Goal: Use online tool/utility

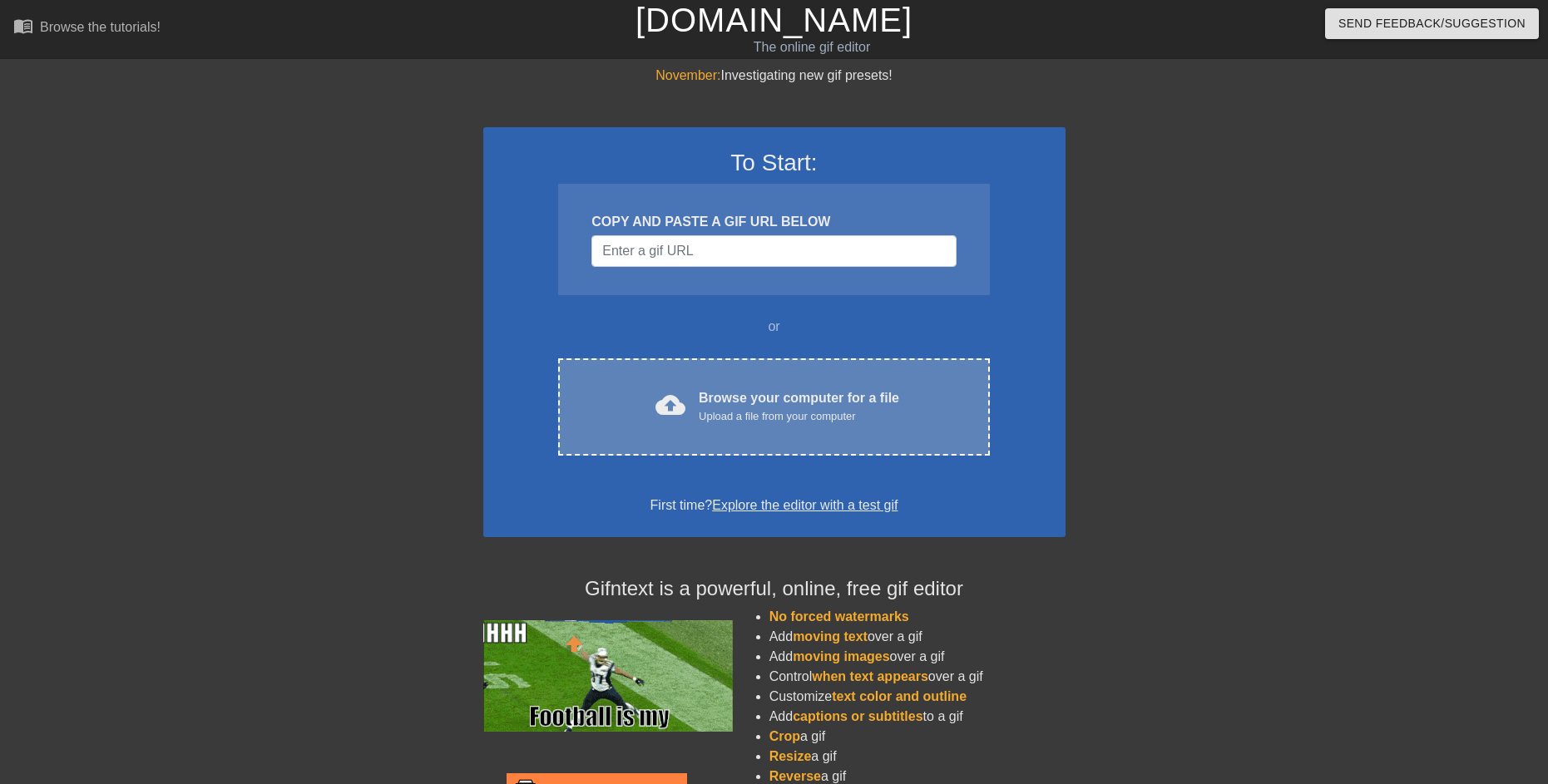
click at [753, 401] on div "Browse your computer for a file Upload a file from your computer" at bounding box center [799, 406] width 201 height 37
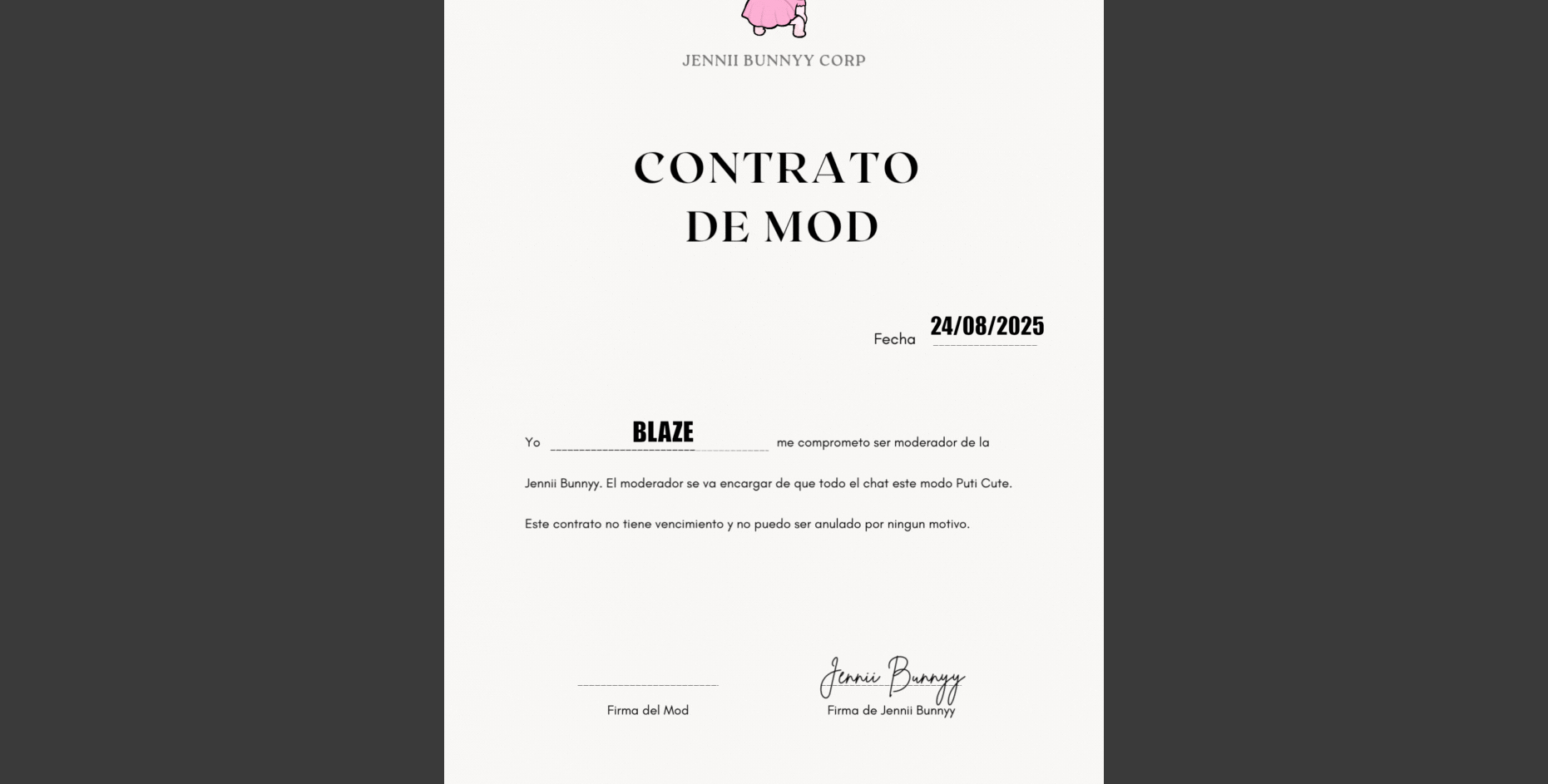
scroll to position [63, 0]
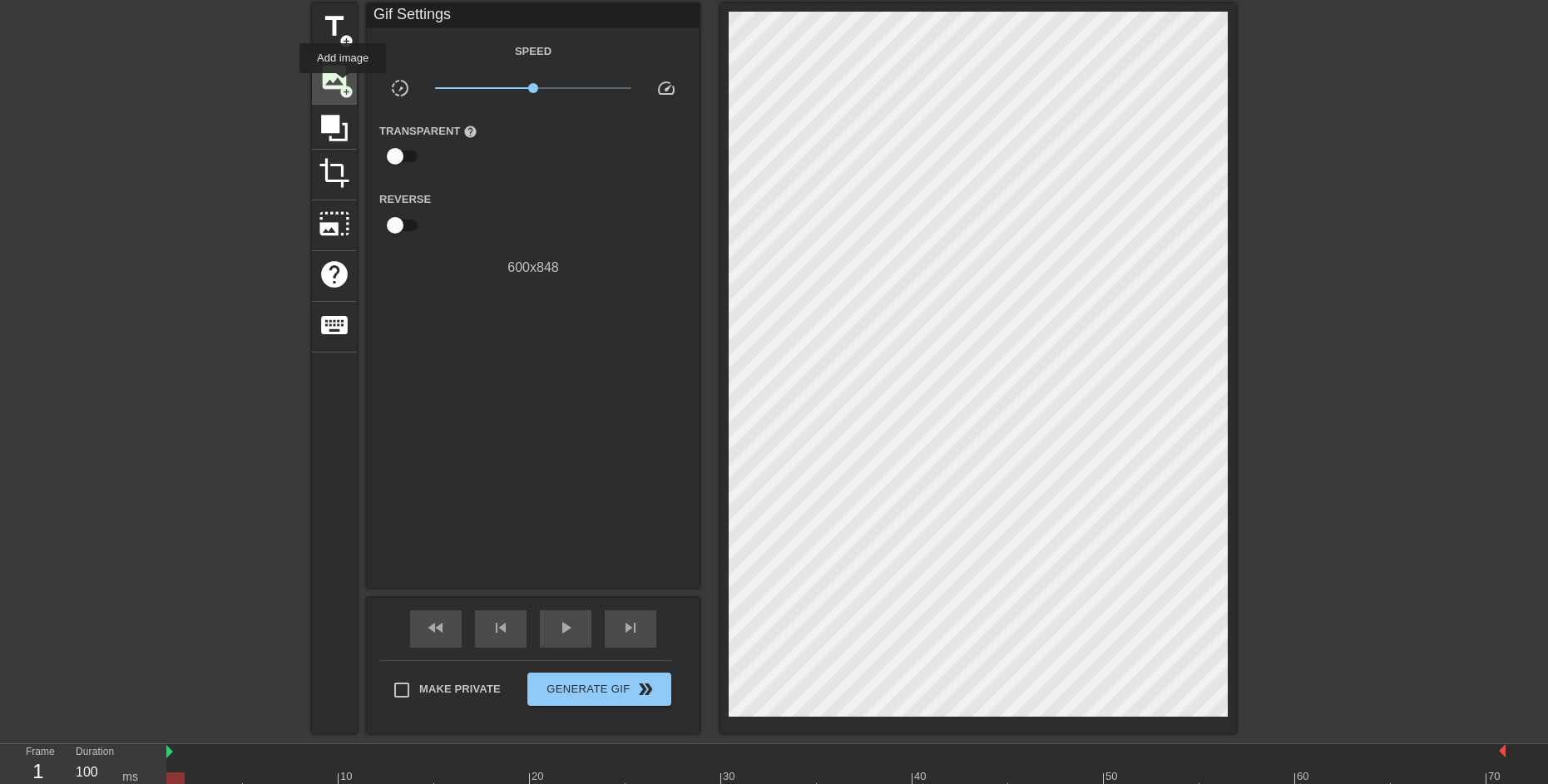
click at [343, 85] on span "add_circle" at bounding box center [346, 92] width 14 height 14
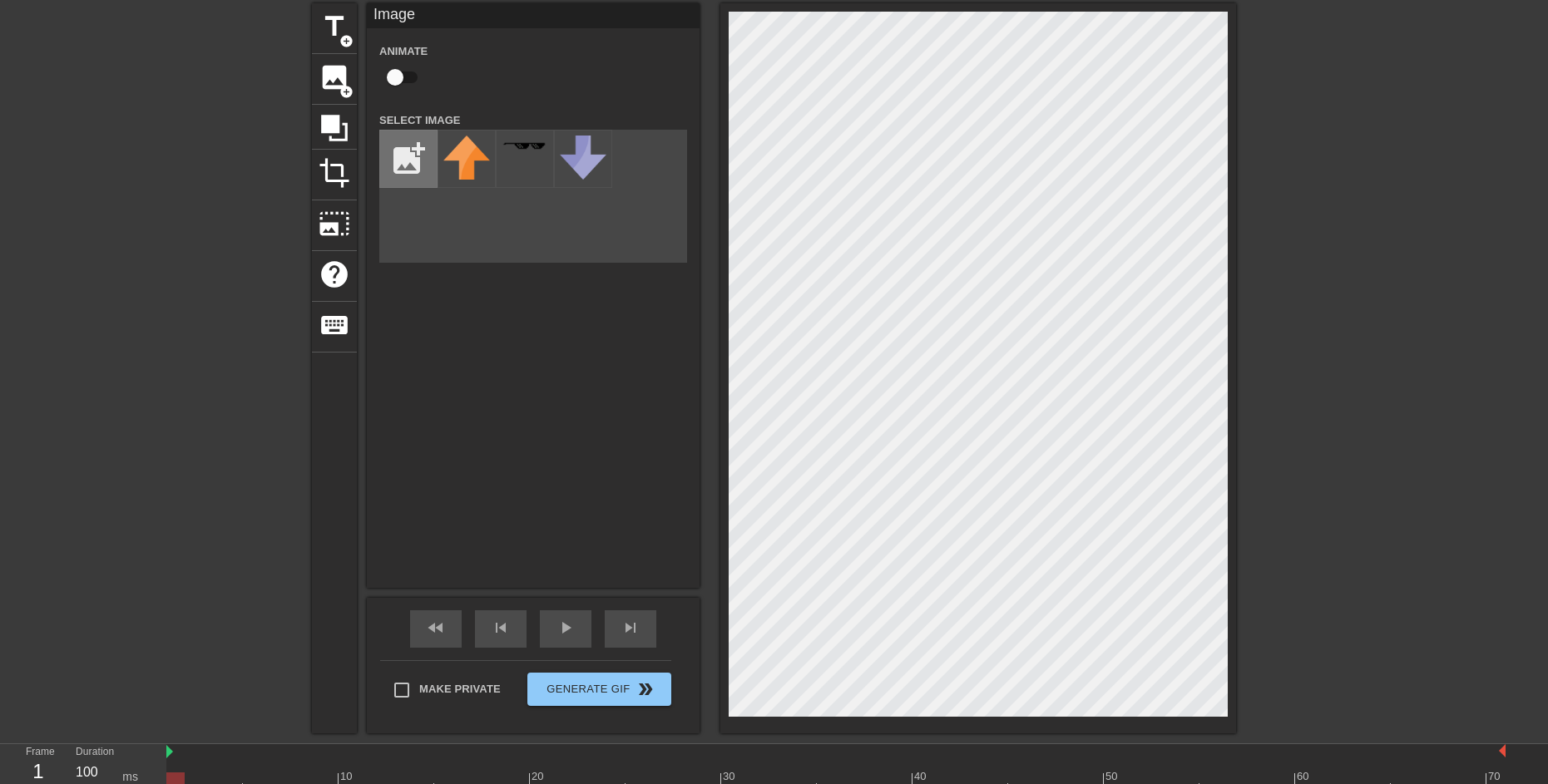
click at [400, 155] on input "file" at bounding box center [408, 159] width 57 height 57
type input "C:\fakepath\Blaze (1).png"
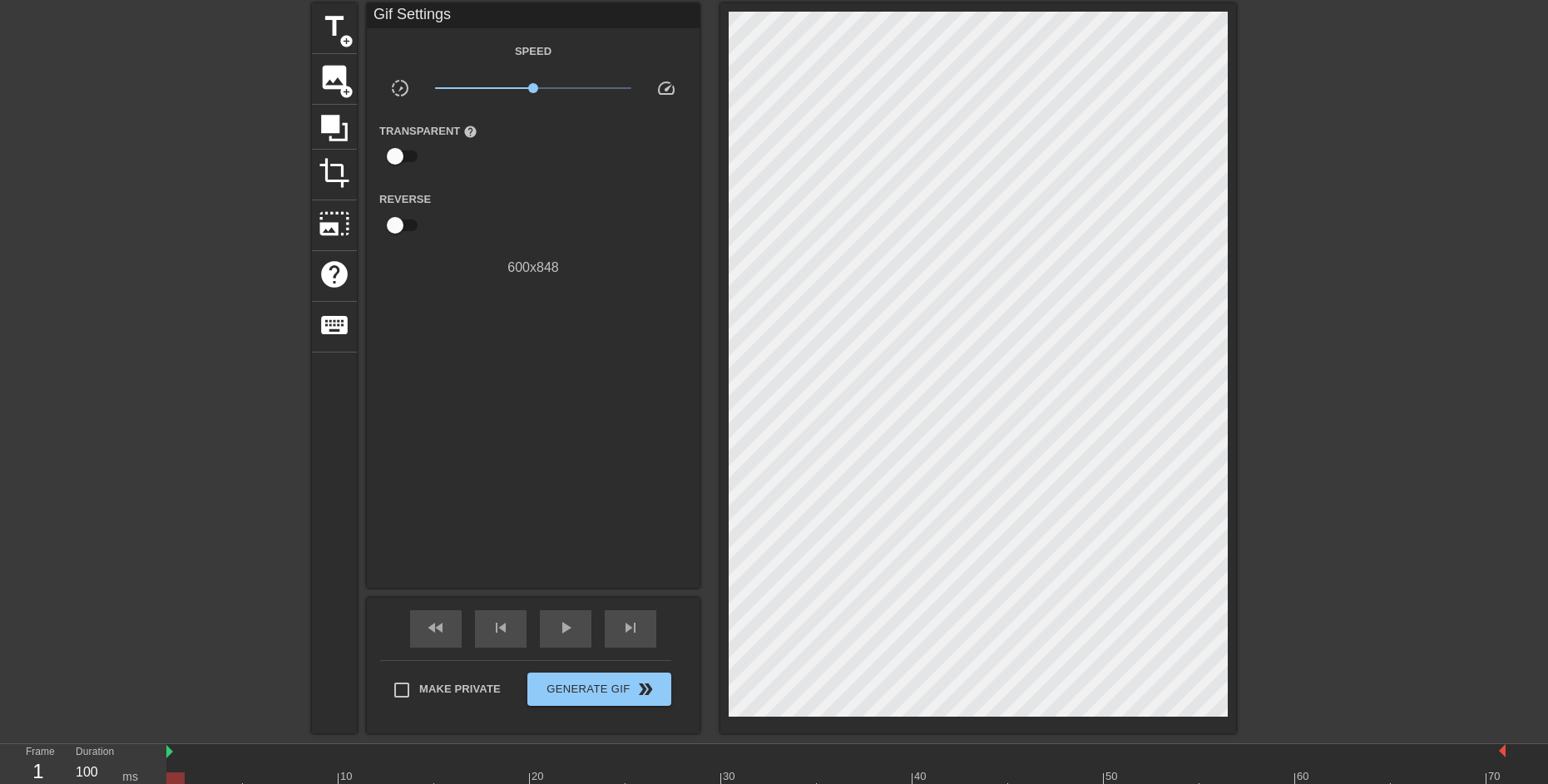
drag, startPoint x: 681, startPoint y: 408, endPoint x: 1414, endPoint y: 517, distance: 741.1
click at [1414, 517] on div "title add_circle image add_circle crop photo_size_select_large help keyboard Gi…" at bounding box center [774, 368] width 1548 height 730
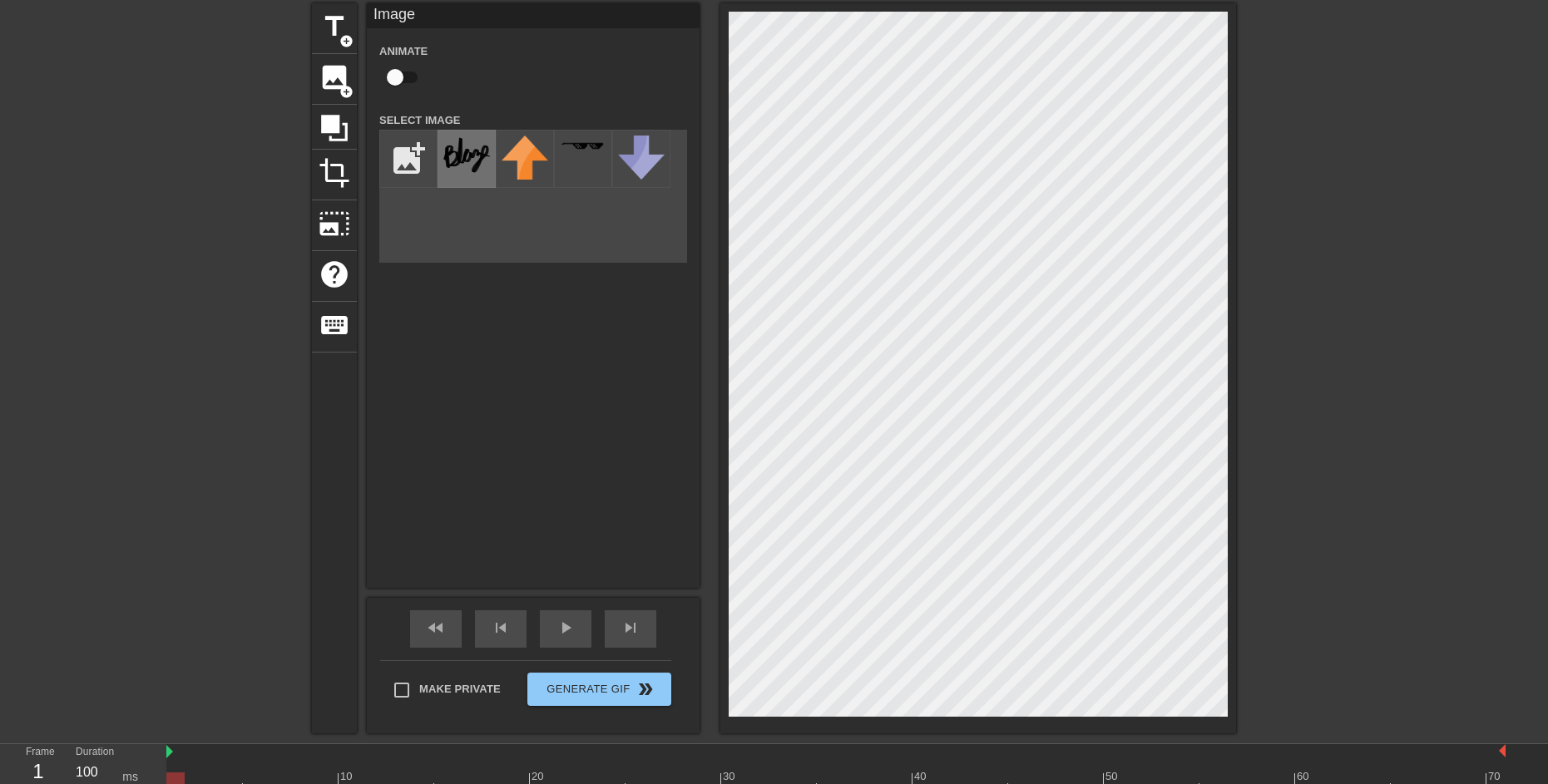
click at [465, 165] on img at bounding box center [466, 156] width 46 height 41
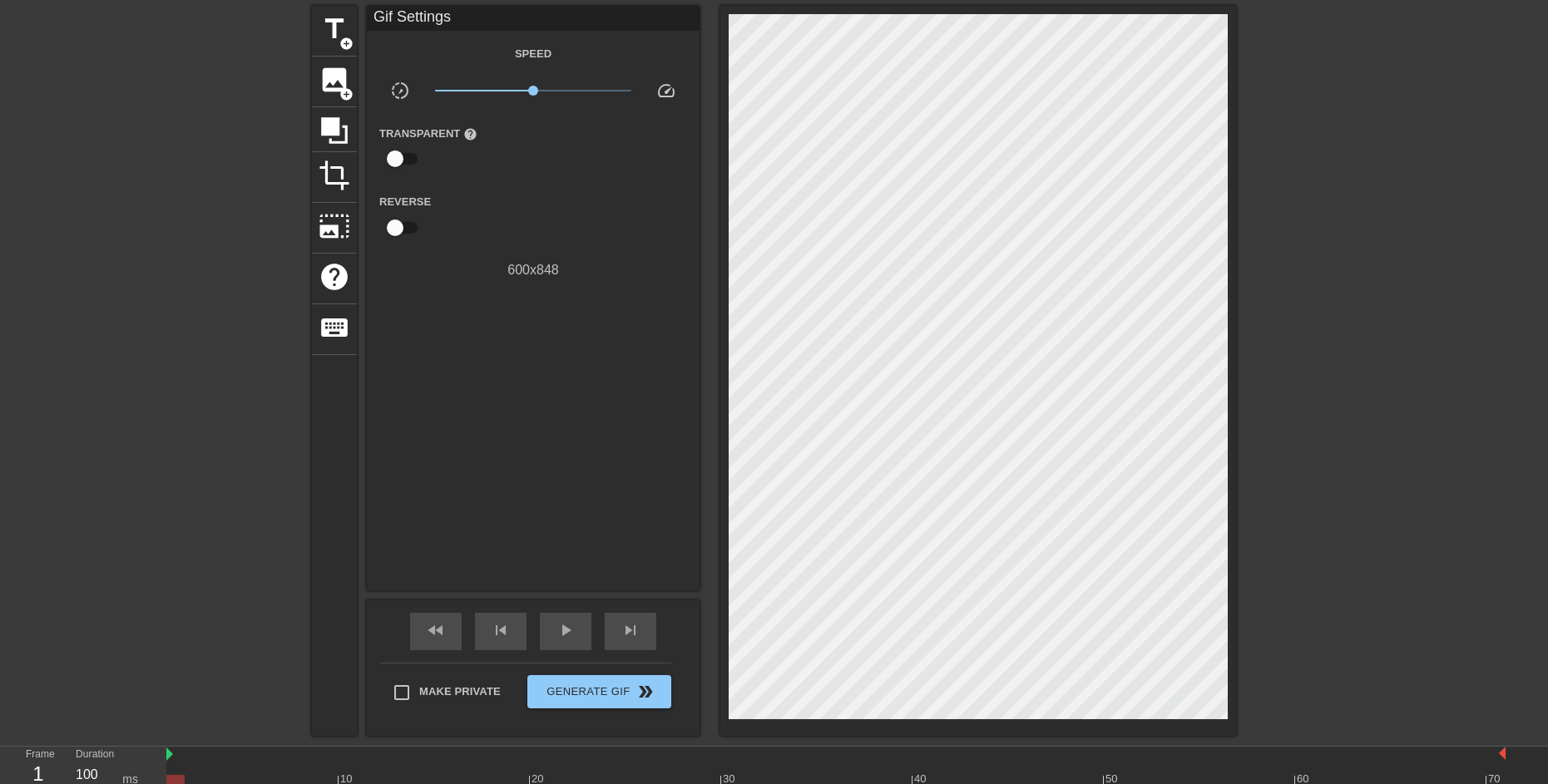
scroll to position [113, 0]
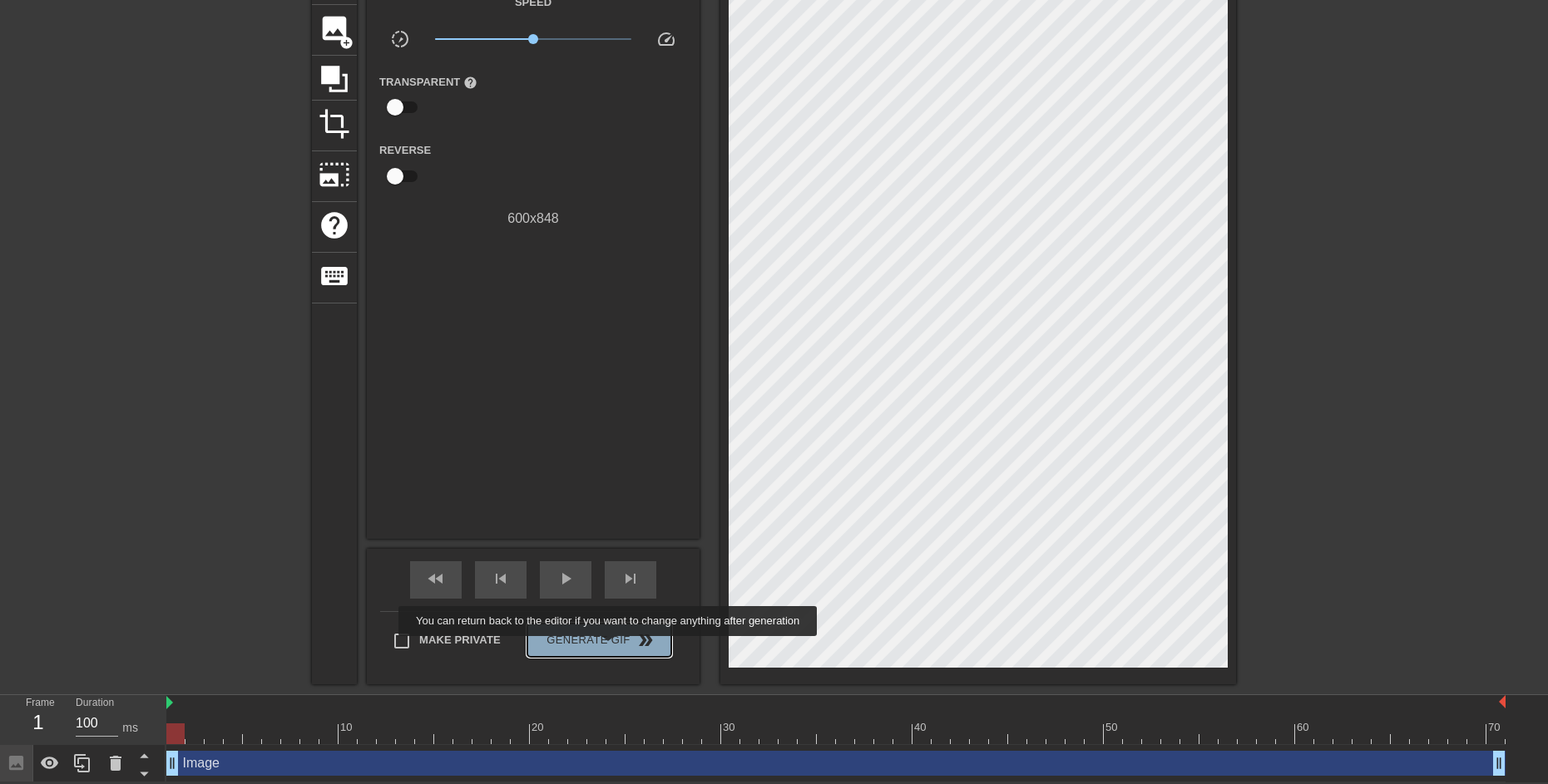
click at [609, 648] on button "Generate Gif double_arrow" at bounding box center [599, 640] width 144 height 33
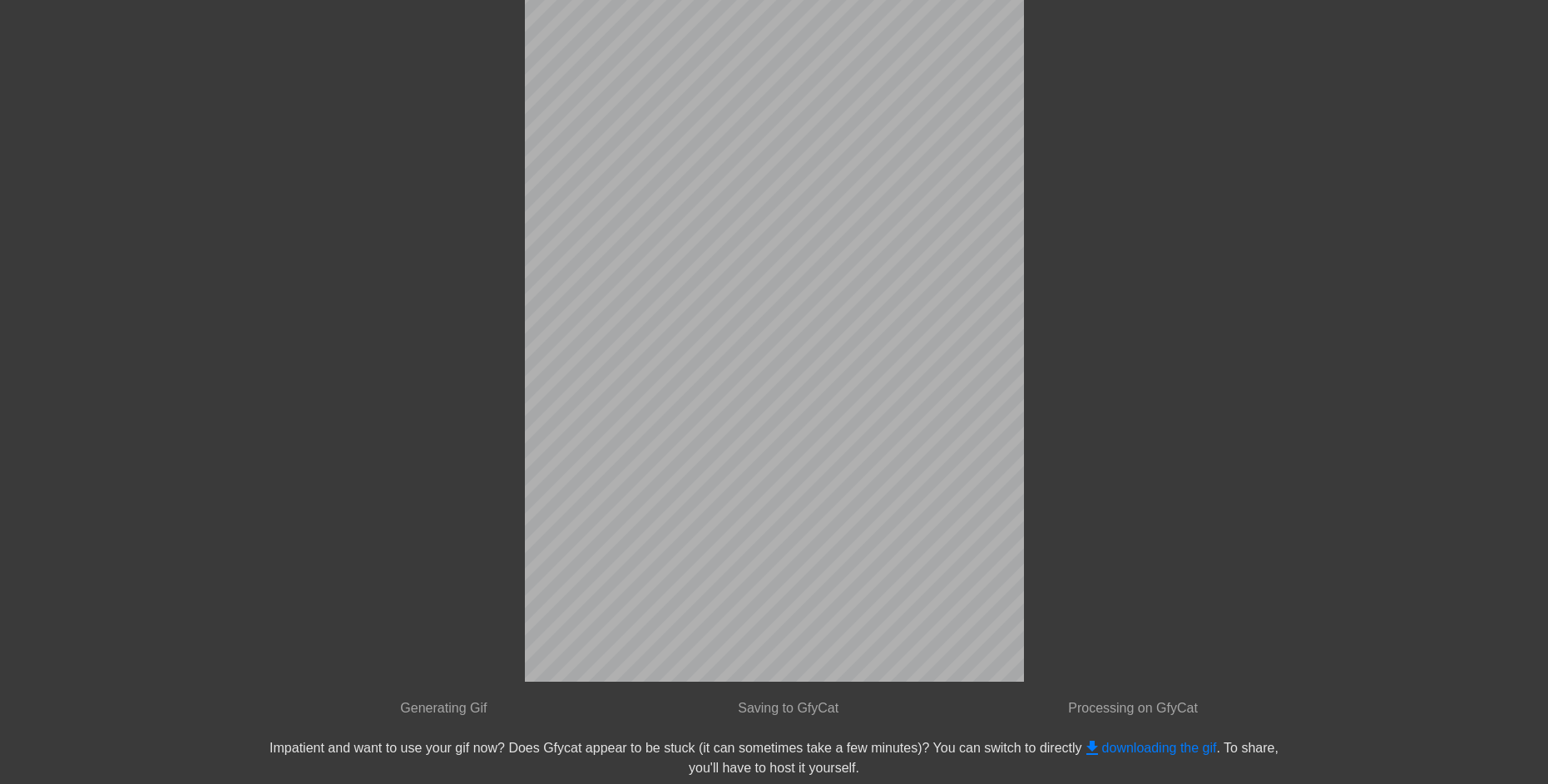
scroll to position [0, 0]
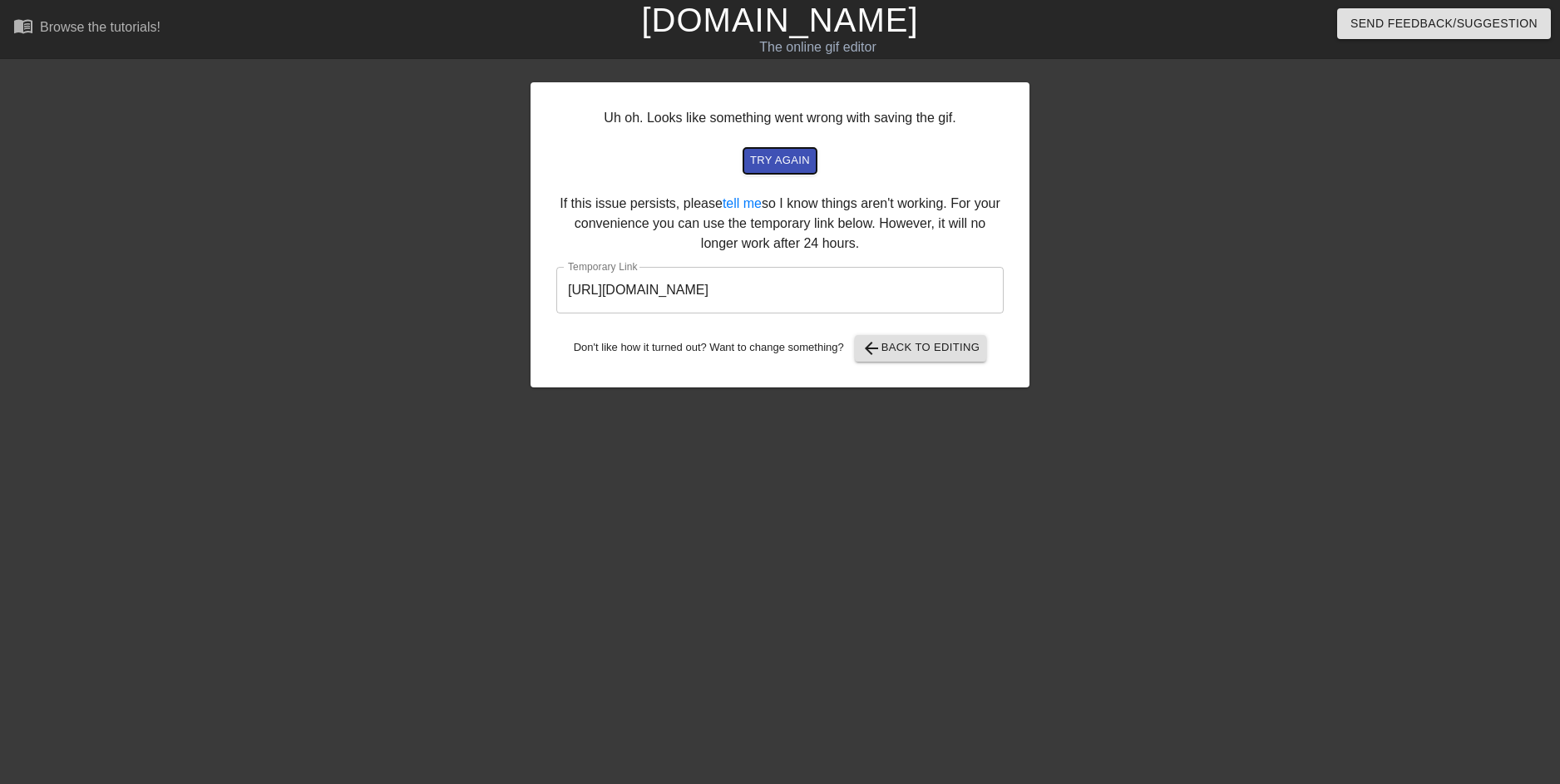
click at [805, 163] on span "try again" at bounding box center [780, 161] width 60 height 19
click at [793, 153] on span "try again" at bounding box center [780, 161] width 60 height 19
drag, startPoint x: 951, startPoint y: 280, endPoint x: 256, endPoint y: 366, distance: 700.3
click at [256, 366] on div "Uh oh. Looks like something went wrong with saving the gif. try again If this i…" at bounding box center [780, 315] width 1560 height 499
